Goal: Browse casually: Explore the website without a specific task or goal

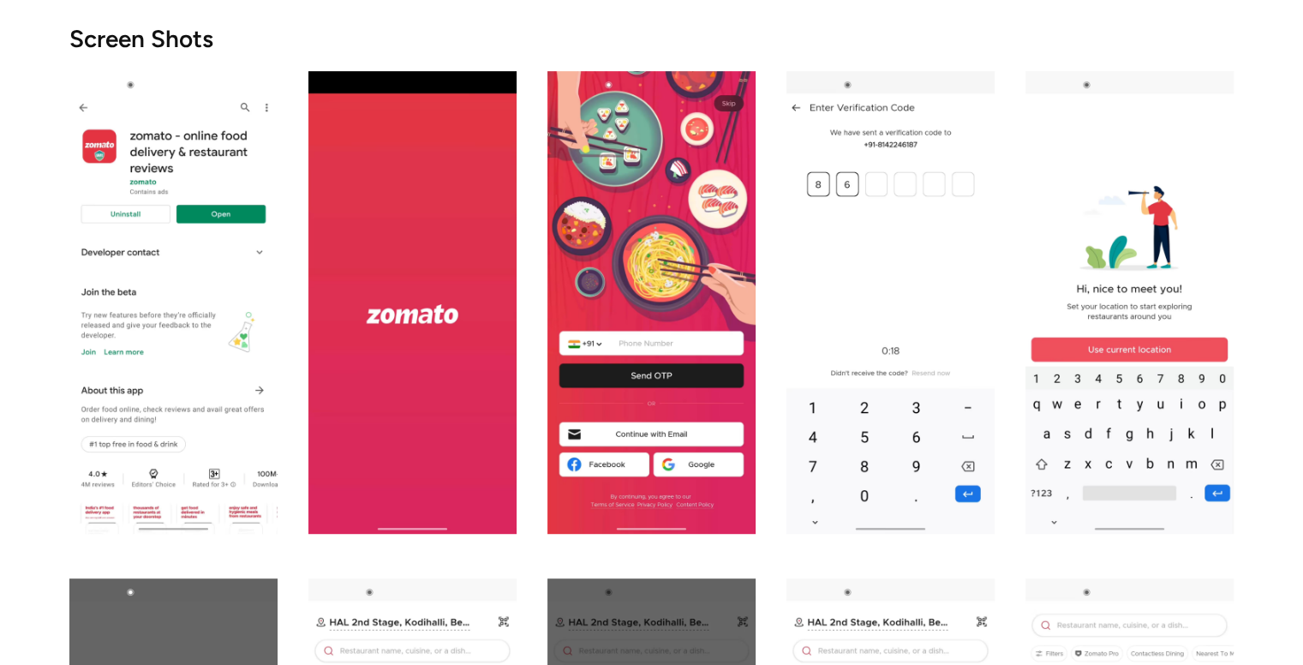
scroll to position [858, 0]
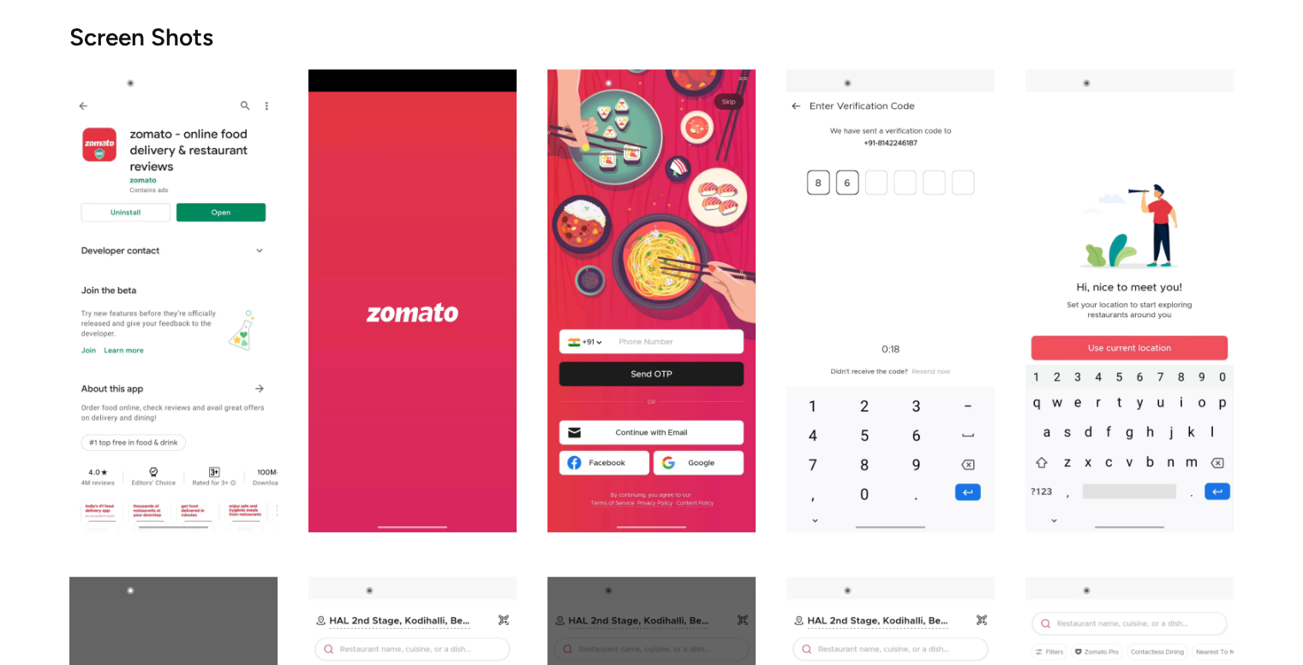
click at [185, 391] on img "open lightbox" at bounding box center [173, 300] width 208 height 462
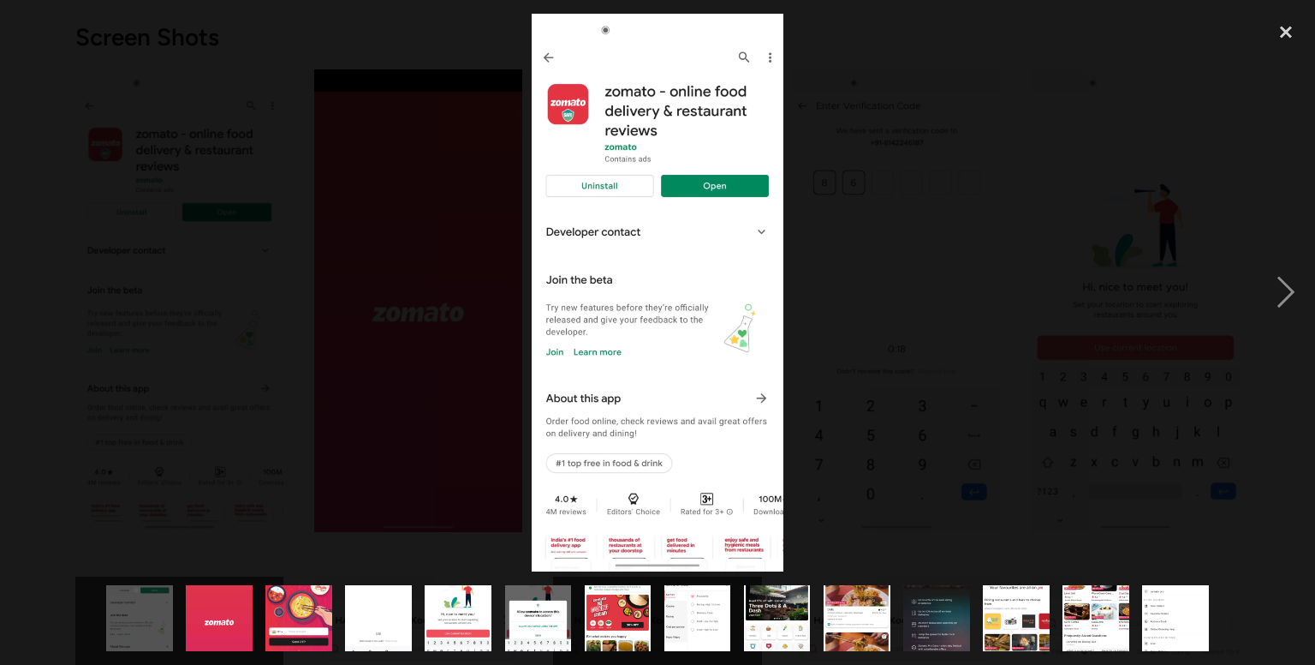
click at [796, 259] on div at bounding box center [657, 293] width 1315 height 558
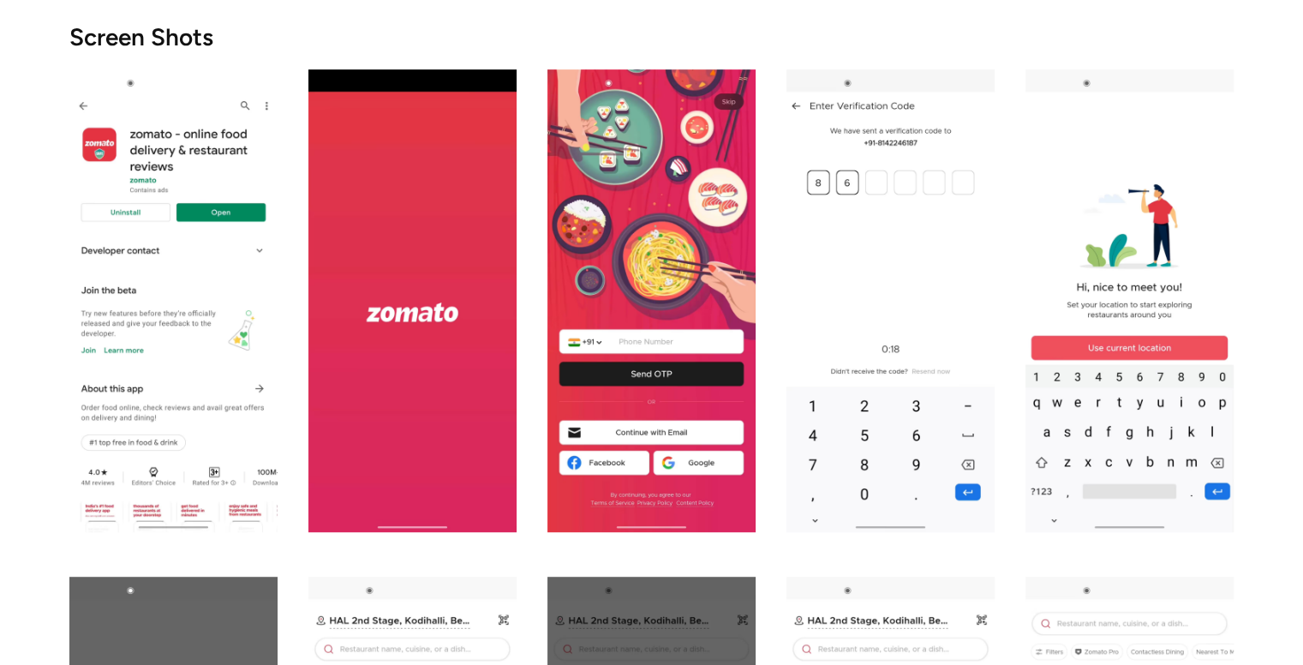
click at [450, 407] on img "open lightbox" at bounding box center [412, 300] width 208 height 462
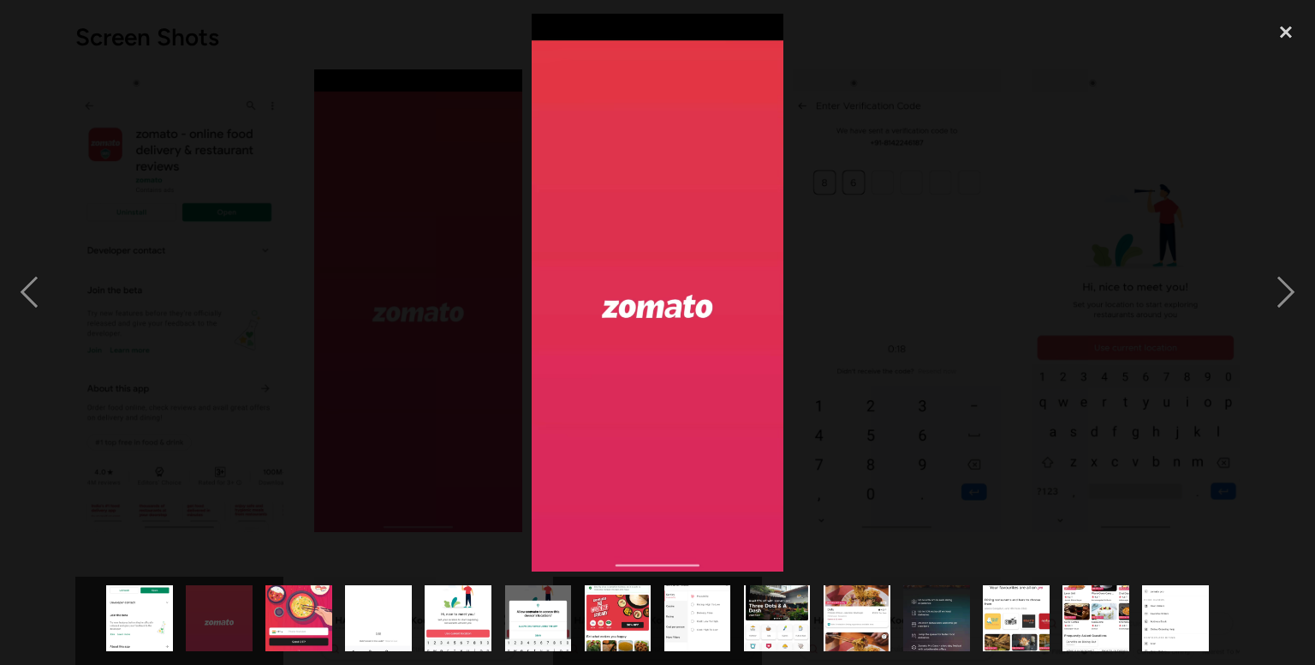
click at [942, 151] on div at bounding box center [657, 293] width 1315 height 558
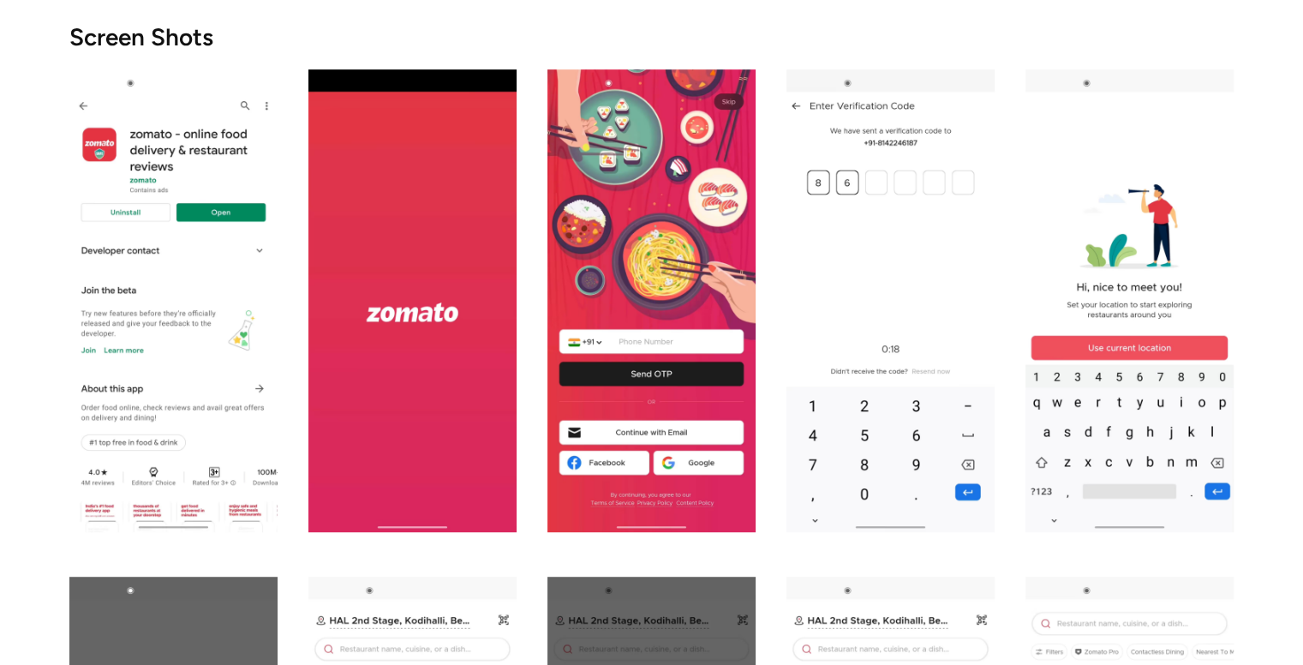
click at [404, 389] on img "open lightbox" at bounding box center [412, 300] width 208 height 462
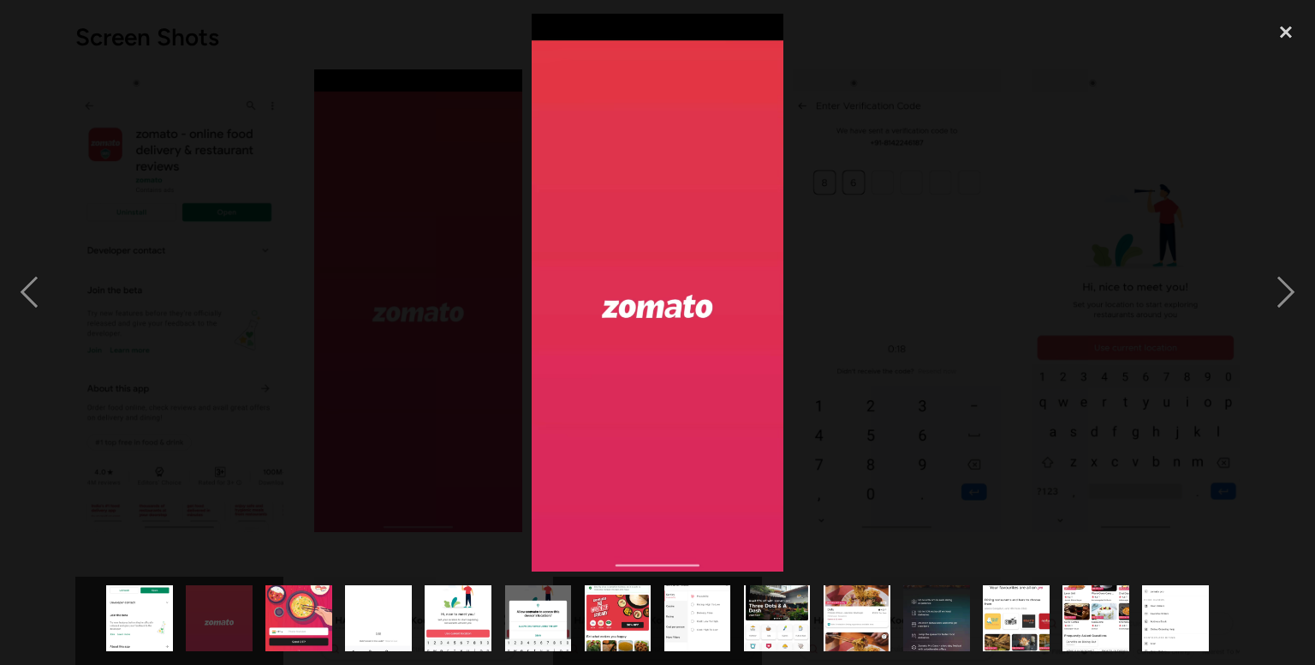
click at [943, 258] on div at bounding box center [657, 293] width 1315 height 558
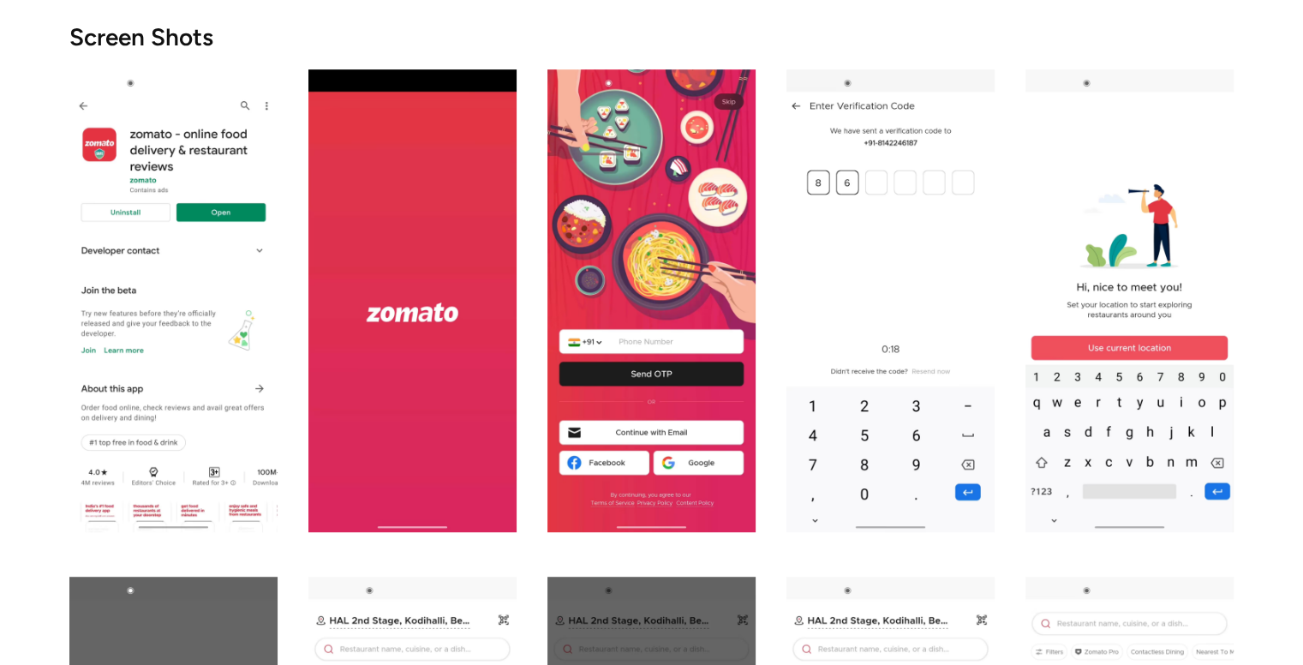
click at [669, 321] on img "open lightbox" at bounding box center [651, 300] width 208 height 462
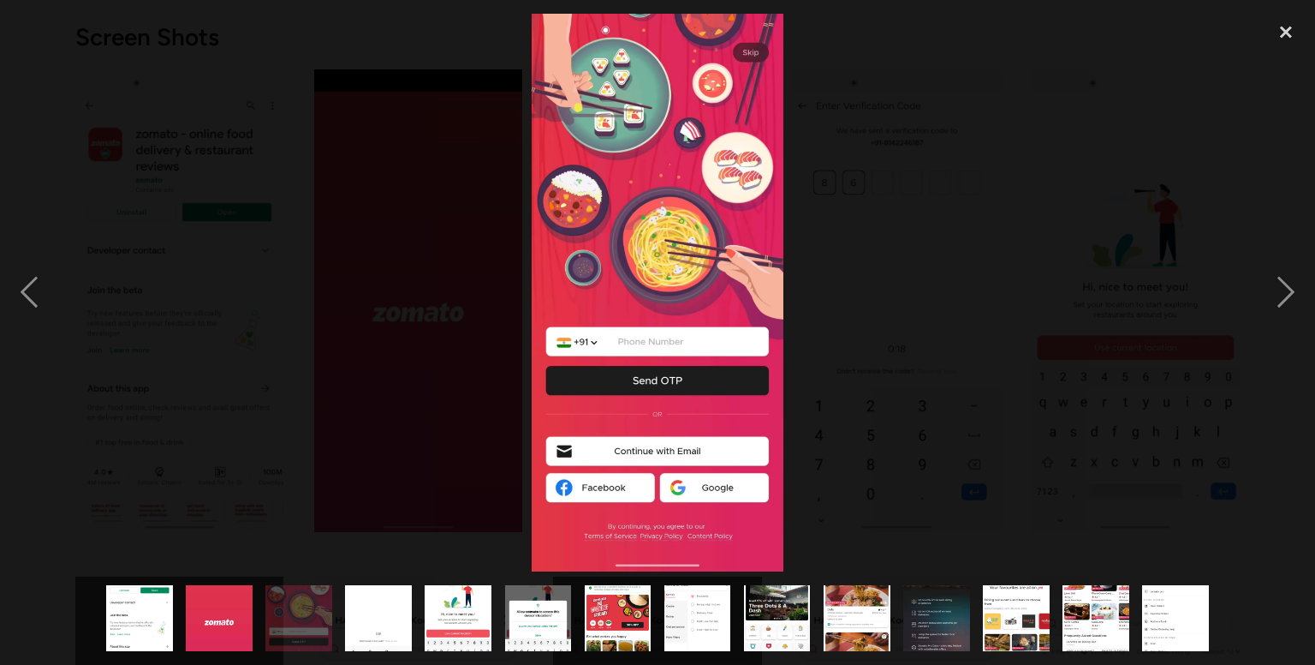
click at [974, 231] on div at bounding box center [657, 293] width 1315 height 558
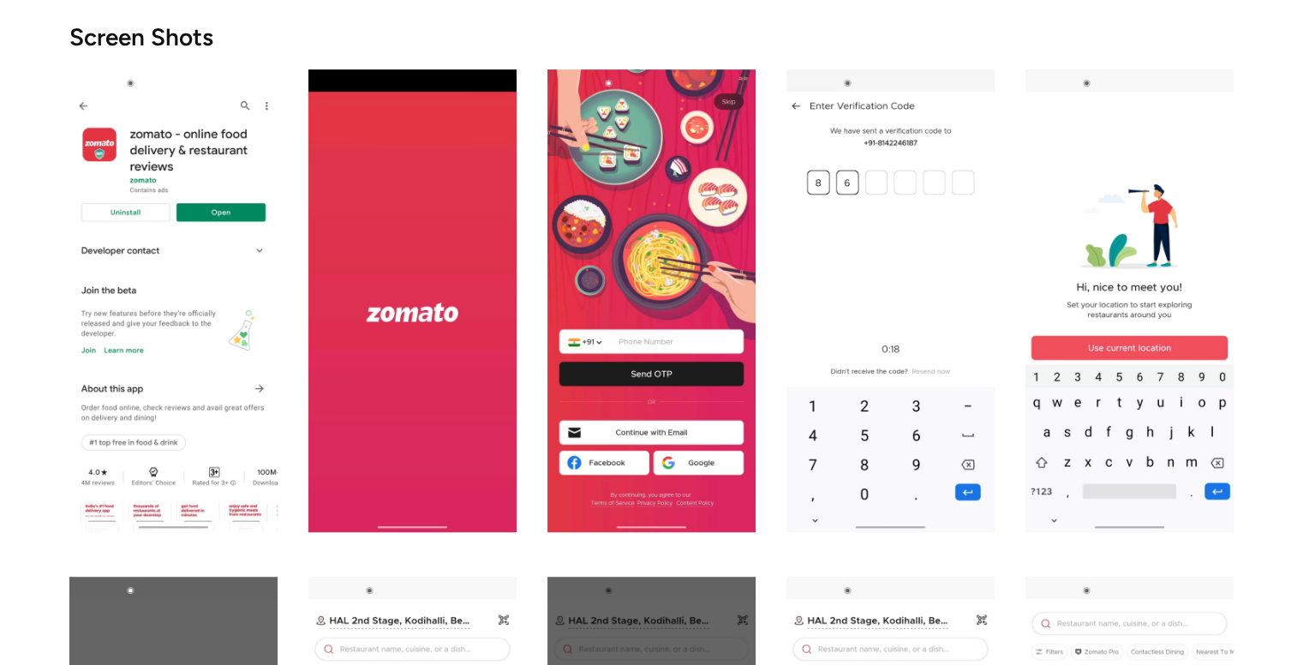
click at [854, 305] on img "open lightbox" at bounding box center [890, 300] width 208 height 462
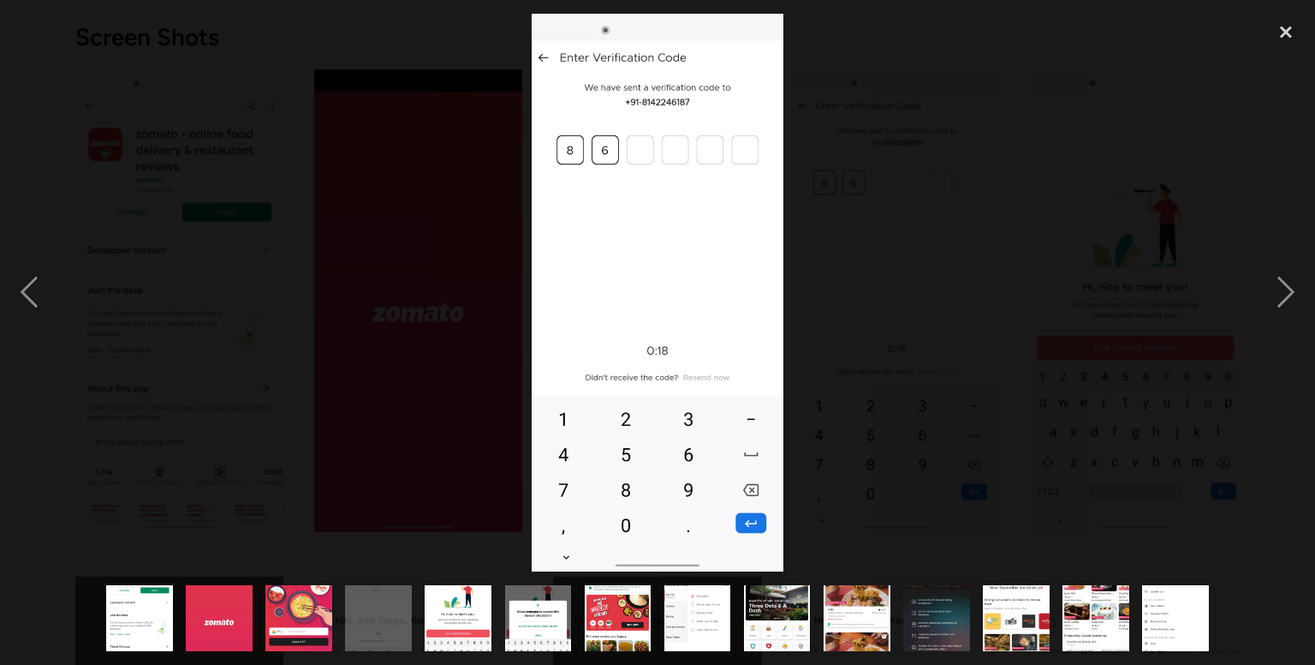
click at [921, 304] on div at bounding box center [657, 293] width 1315 height 558
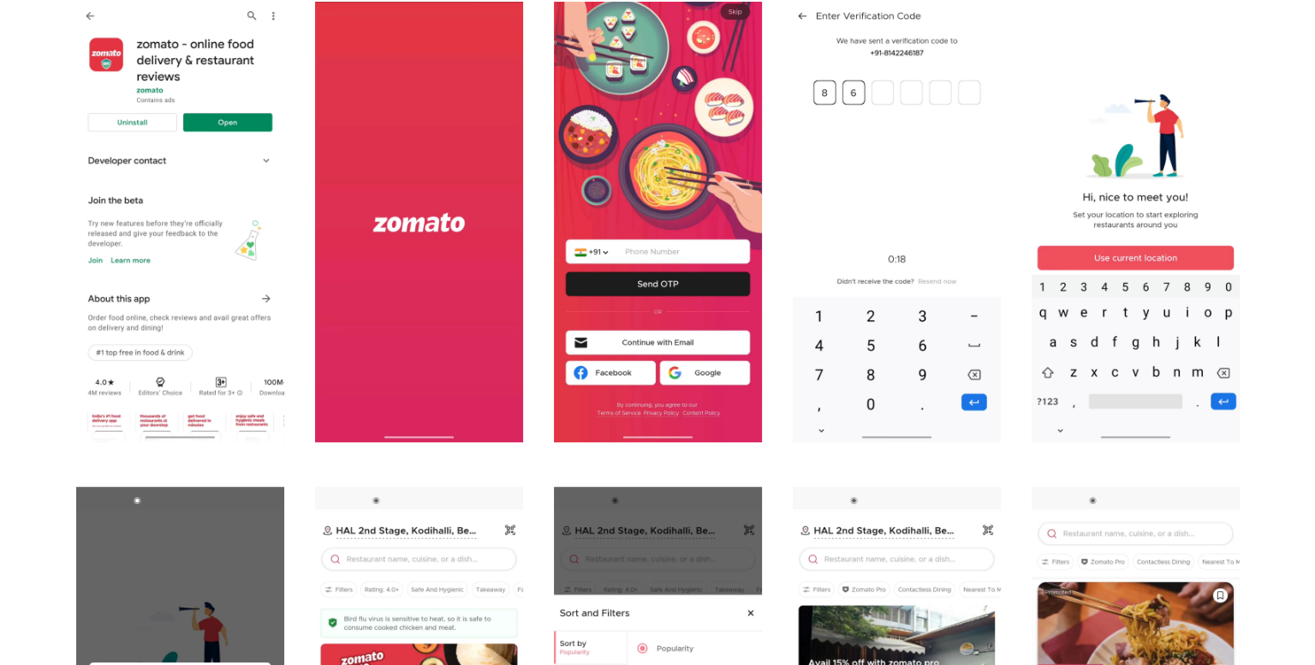
scroll to position [949, 0]
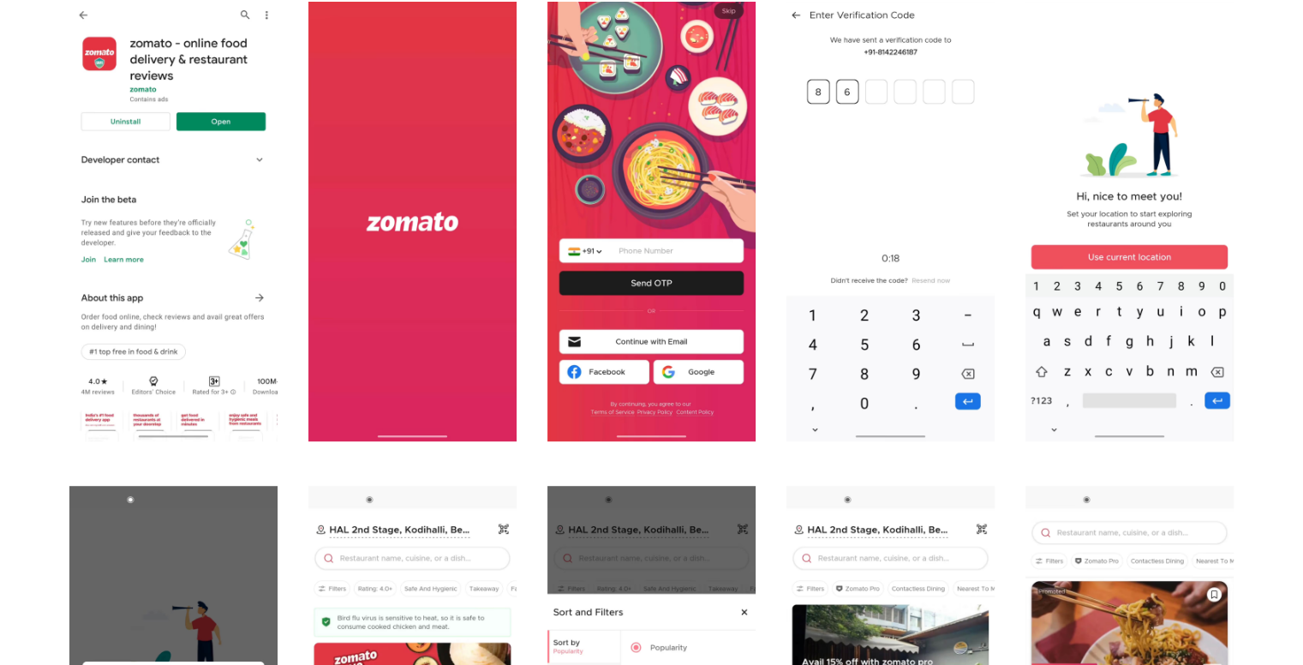
click at [1138, 283] on img "open lightbox" at bounding box center [1129, 210] width 208 height 462
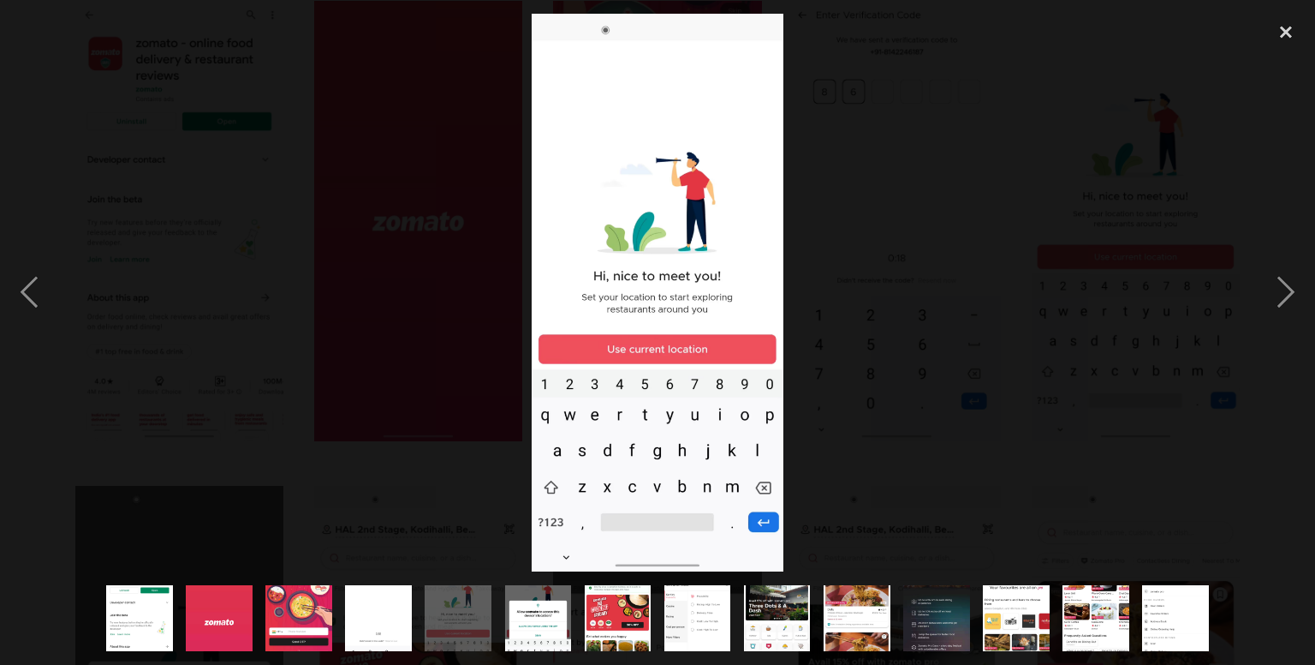
click at [993, 268] on div at bounding box center [657, 293] width 1315 height 558
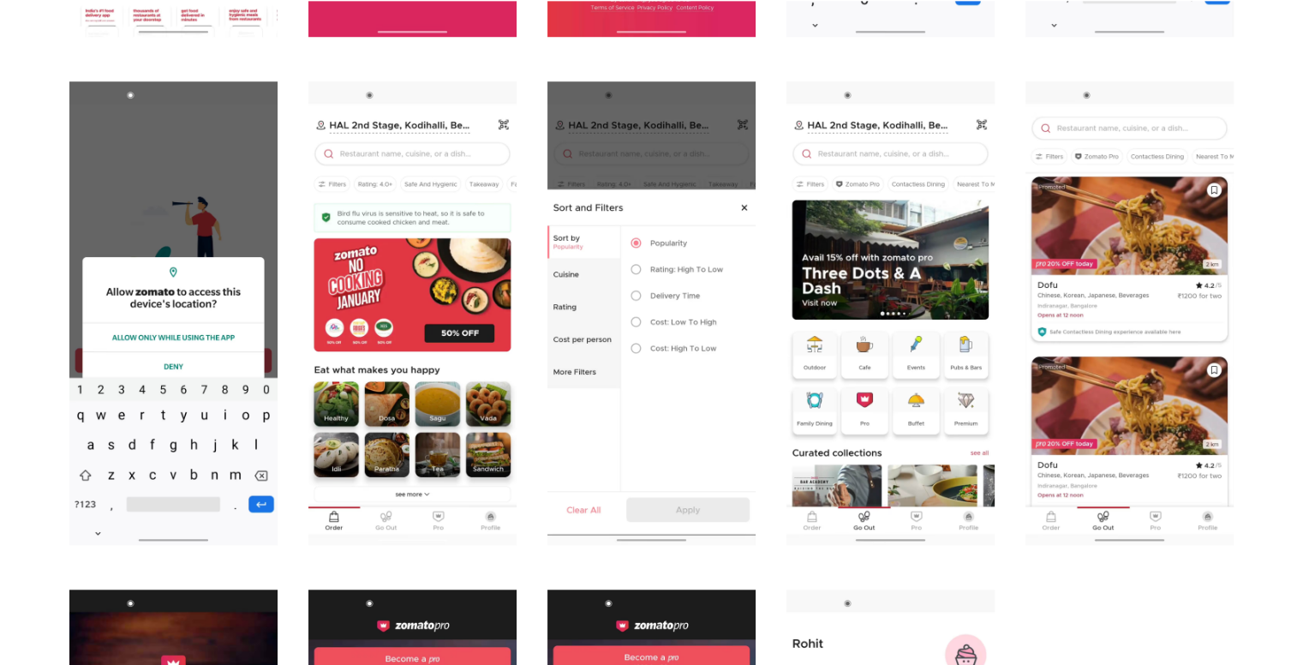
scroll to position [1354, 0]
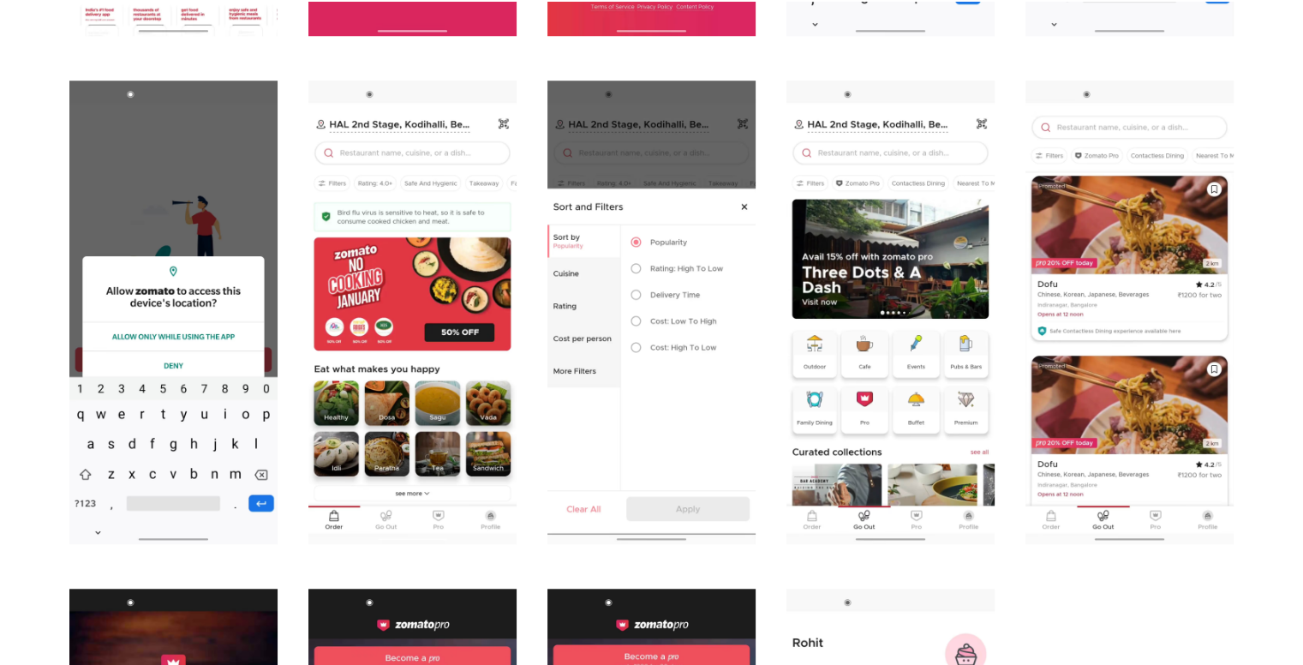
click at [444, 367] on img "open lightbox" at bounding box center [412, 311] width 208 height 462
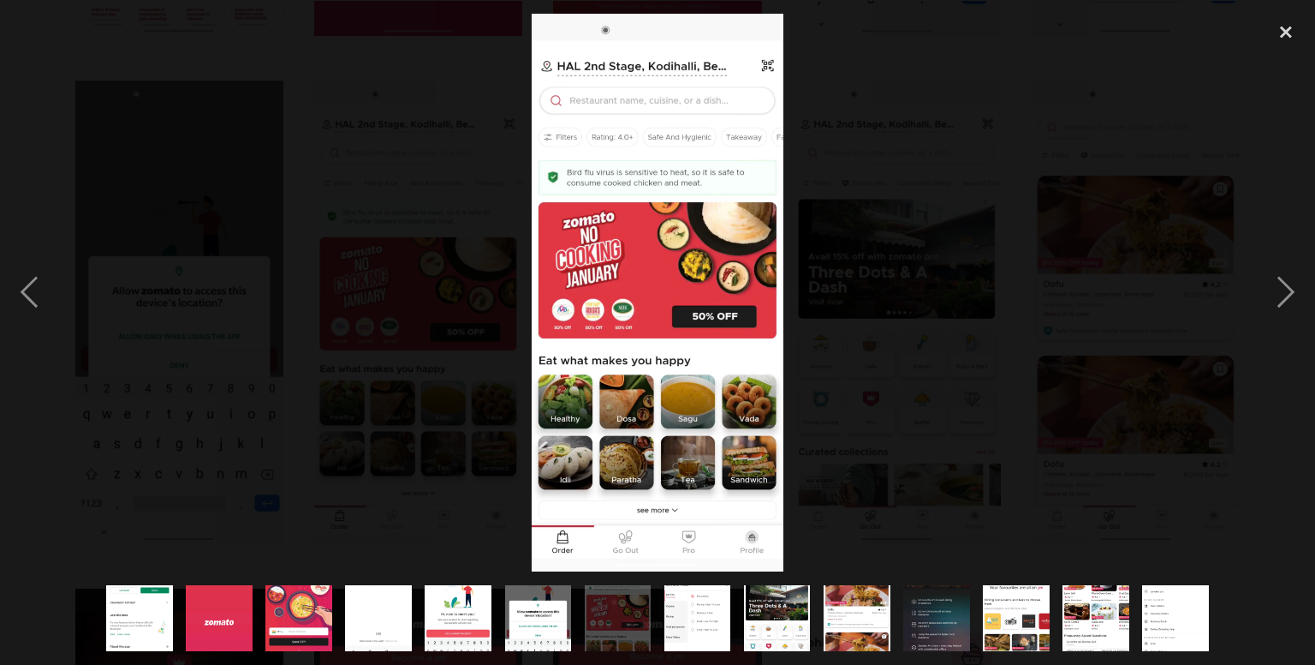
click at [444, 367] on div at bounding box center [657, 293] width 1315 height 558
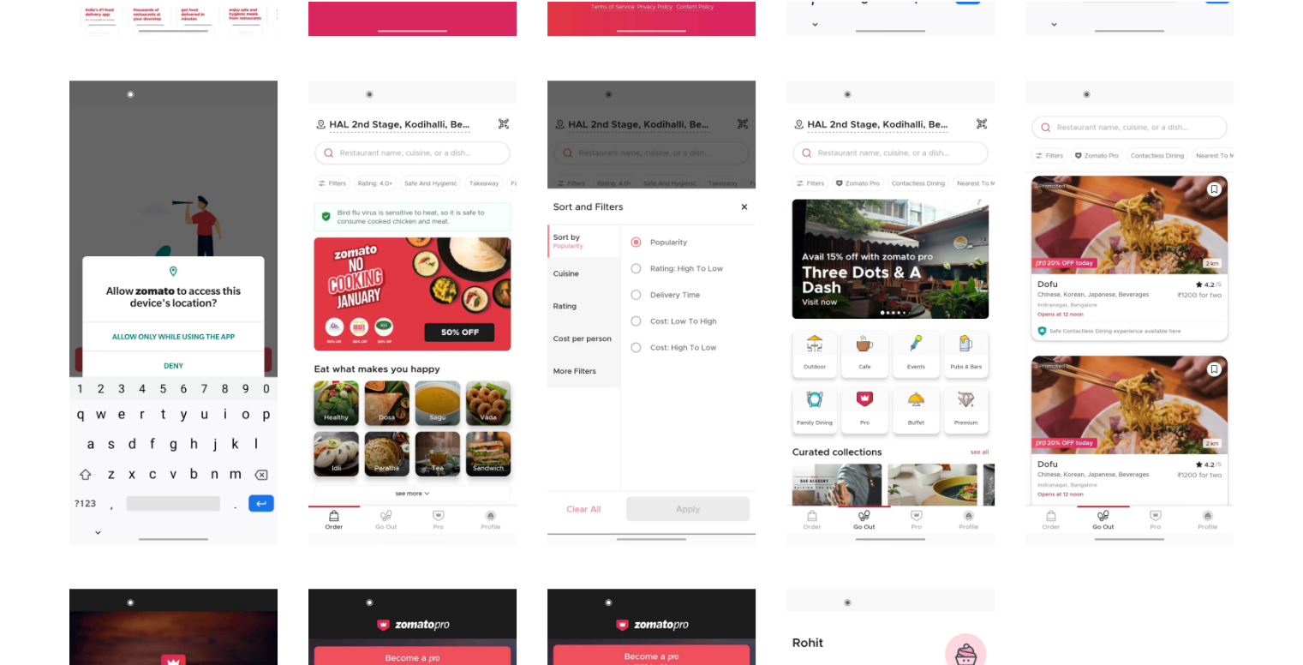
click at [367, 375] on img "open lightbox" at bounding box center [412, 311] width 208 height 462
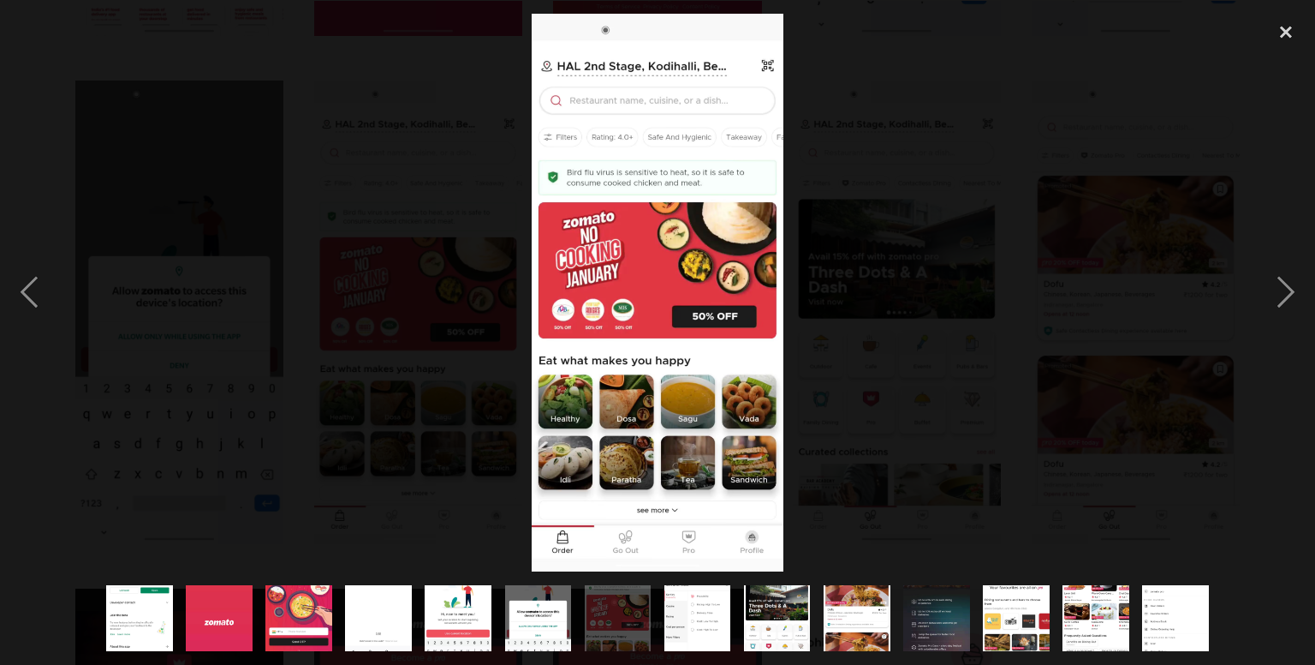
click at [329, 415] on div at bounding box center [657, 293] width 1315 height 558
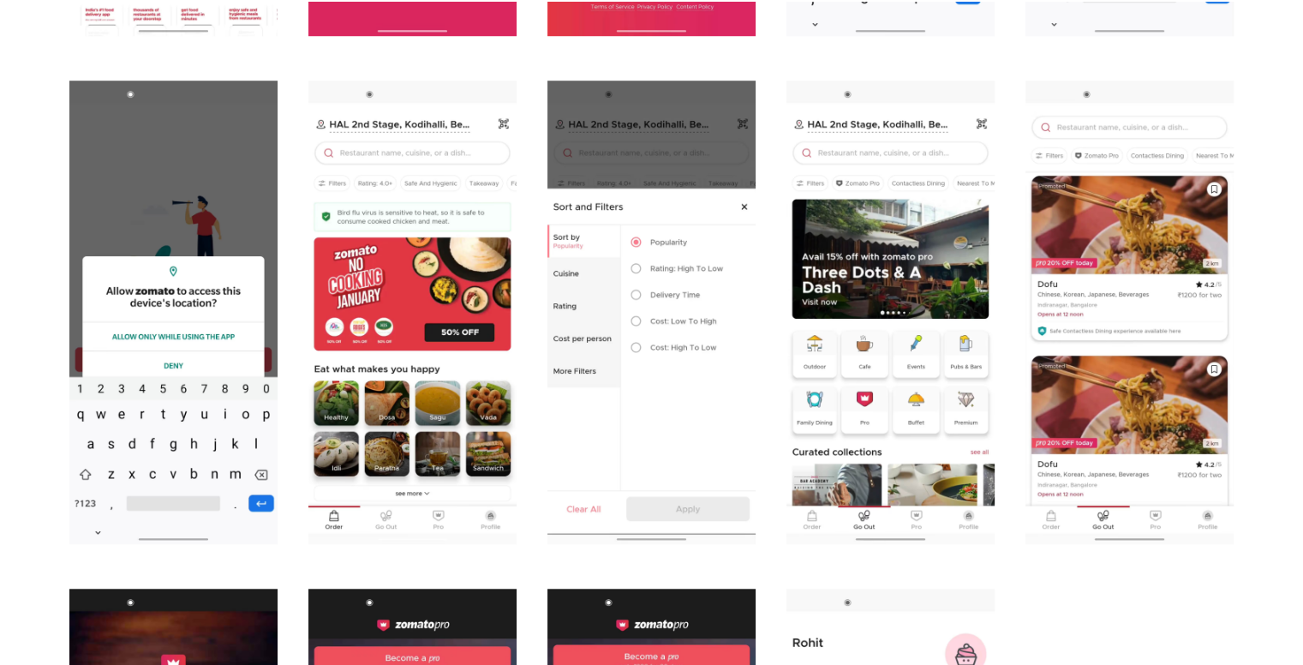
click at [612, 267] on img "open lightbox" at bounding box center [651, 311] width 208 height 462
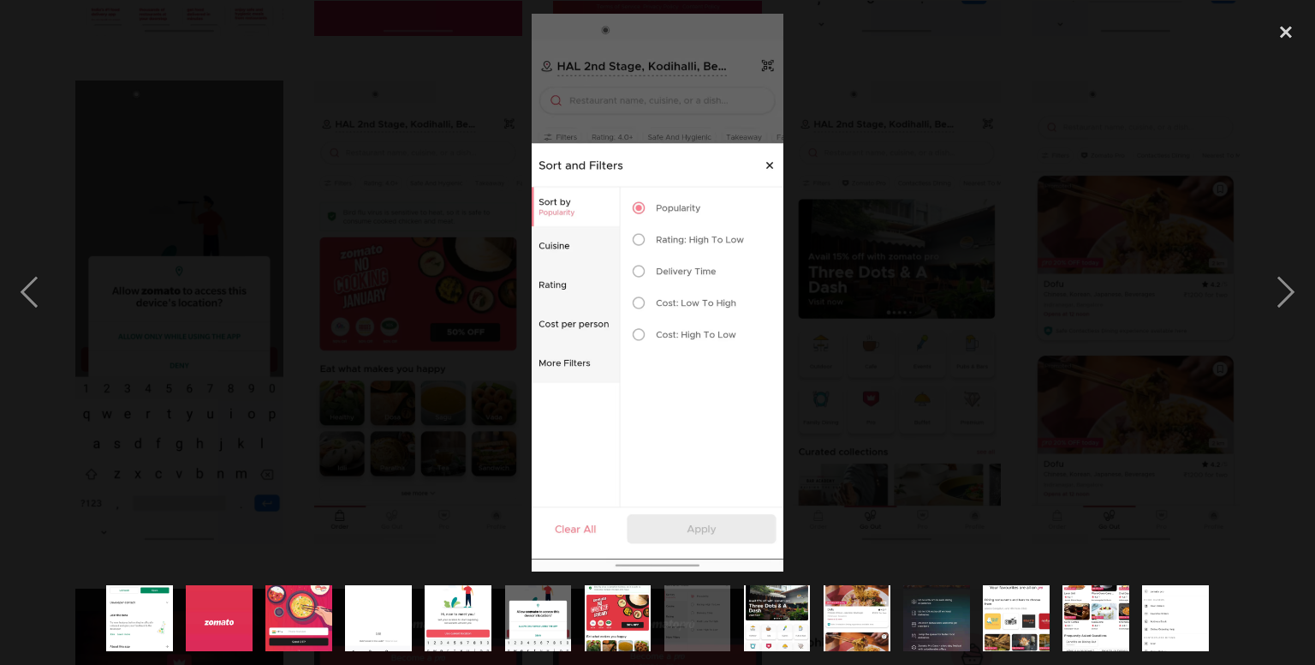
drag, startPoint x: 610, startPoint y: 367, endPoint x: 575, endPoint y: 435, distance: 77.0
click at [575, 435] on img at bounding box center [657, 293] width 251 height 558
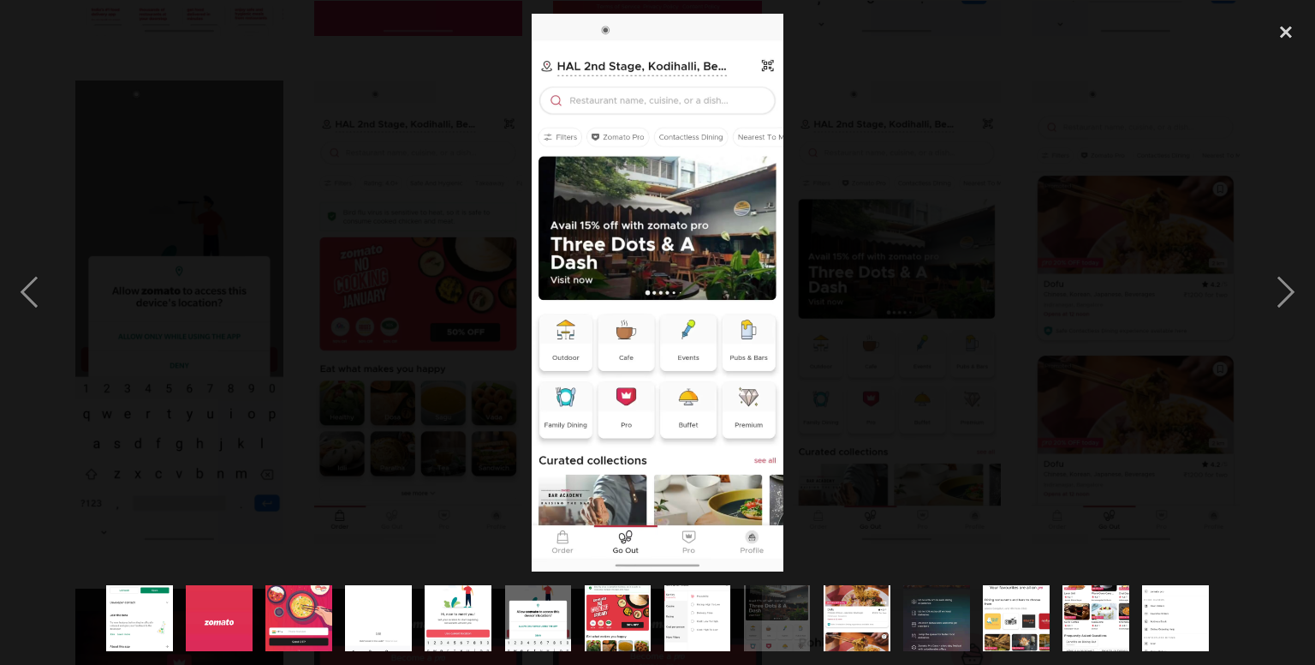
click at [442, 431] on div at bounding box center [657, 293] width 1315 height 558
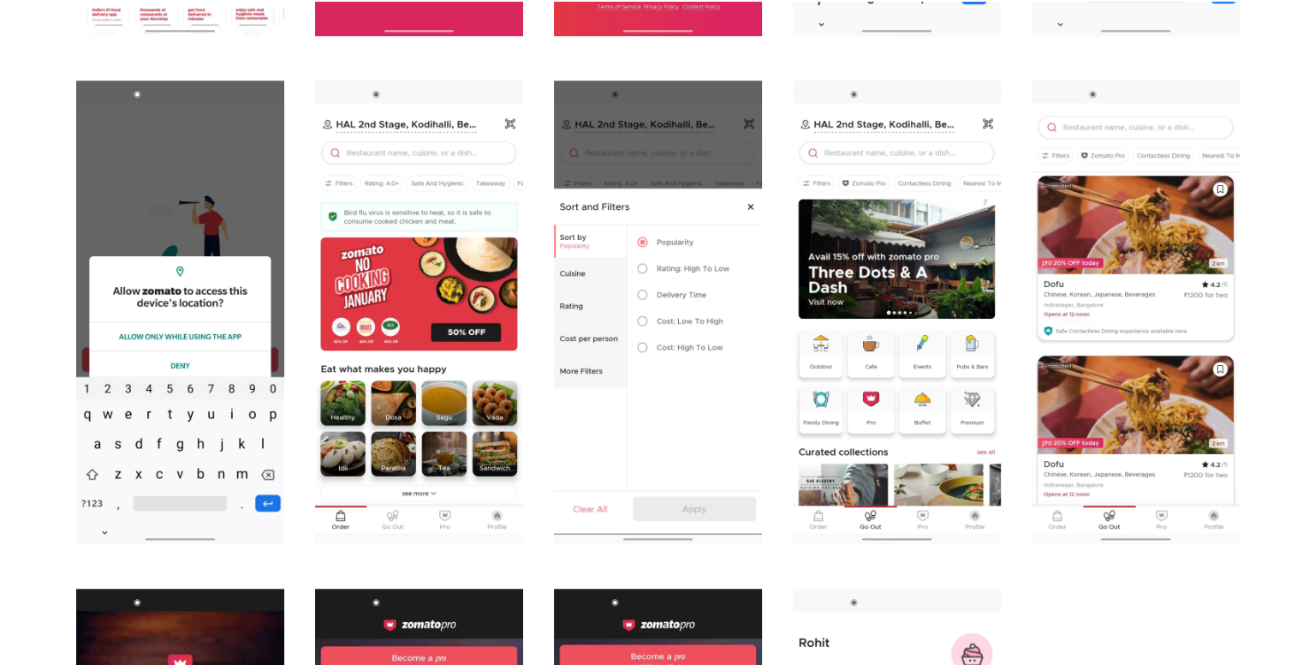
scroll to position [1422, 0]
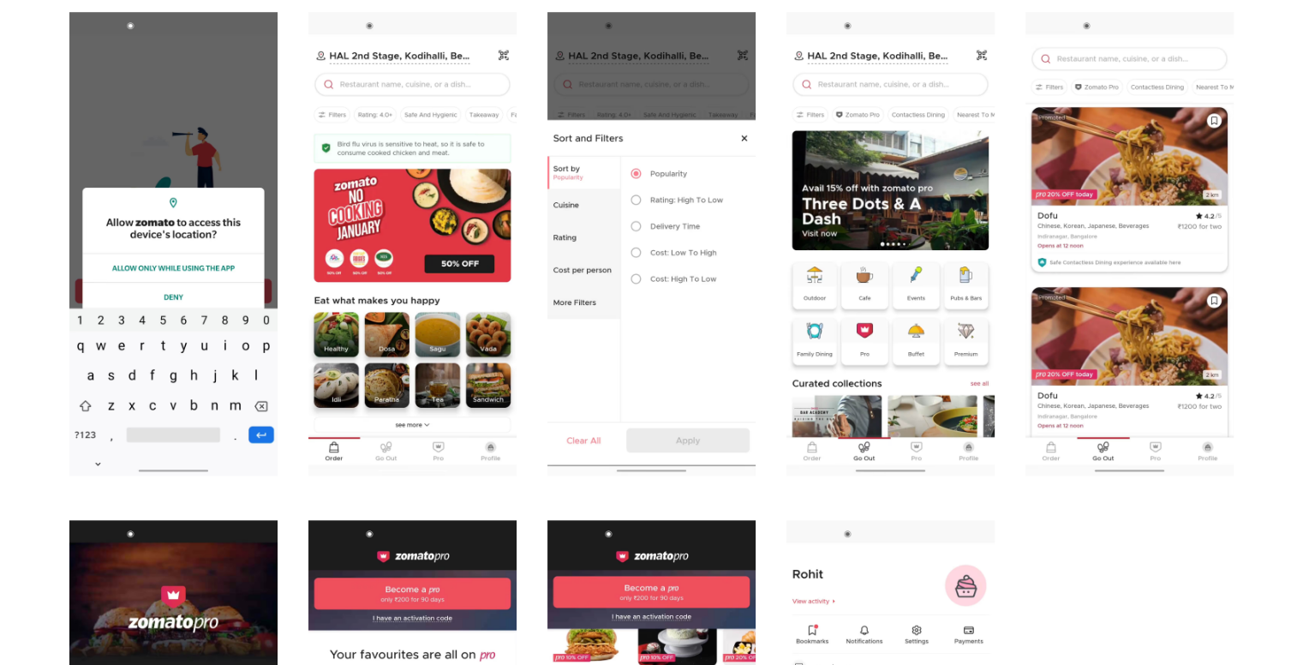
click at [939, 246] on img "open lightbox" at bounding box center [890, 243] width 208 height 462
